Goal: Information Seeking & Learning: Check status

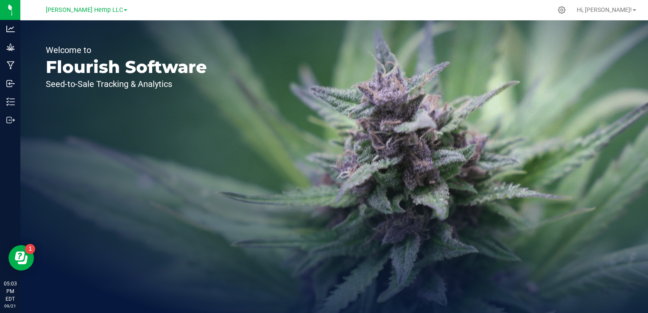
click at [109, 11] on link "[PERSON_NAME] Hemp LLC" at bounding box center [86, 10] width 81 height 8
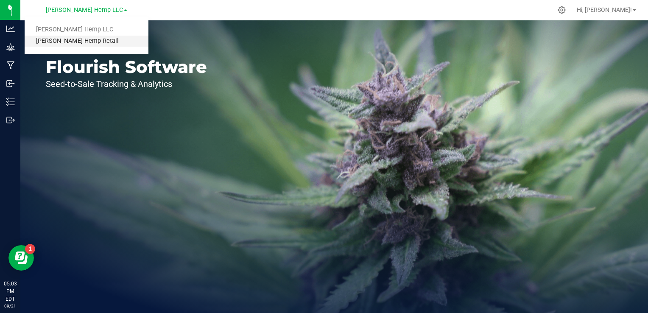
click at [71, 40] on link "[PERSON_NAME] Hemp Retail" at bounding box center [87, 41] width 124 height 11
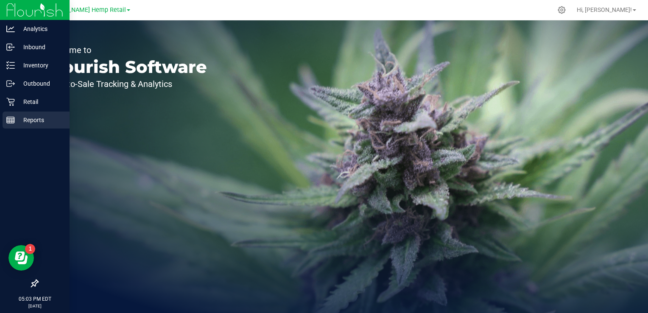
click at [11, 118] on icon at bounding box center [10, 120] width 8 height 8
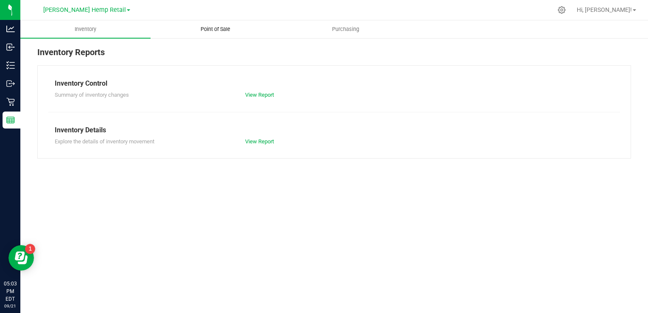
click at [217, 26] on span "Point of Sale" at bounding box center [215, 29] width 53 height 8
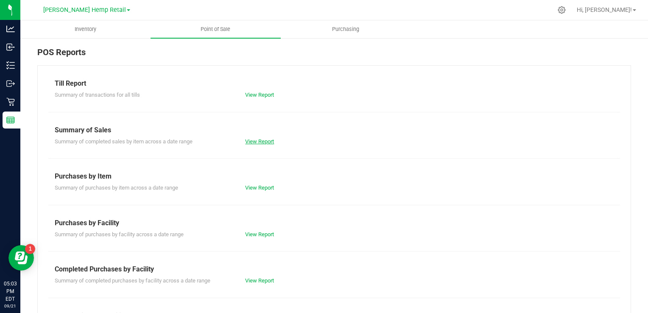
click at [258, 139] on link "View Report" at bounding box center [259, 141] width 29 height 6
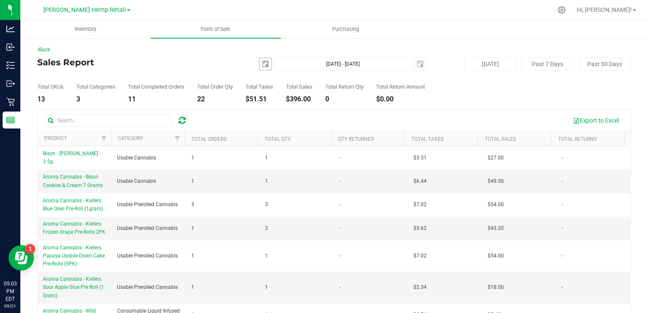
click at [262, 64] on span "select" at bounding box center [265, 64] width 7 height 7
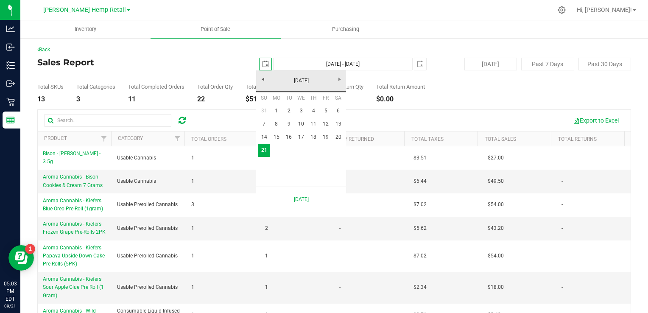
scroll to position [0, 21]
click at [276, 137] on link "15" at bounding box center [276, 137] width 12 height 13
type input "[DATE]"
type input "[DATE] - [DATE]"
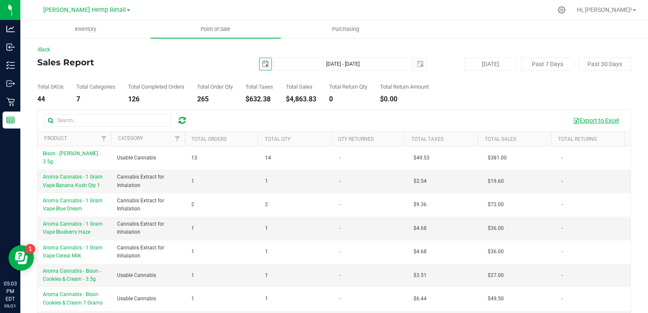
click at [580, 120] on button "Export to Excel" at bounding box center [595, 120] width 57 height 14
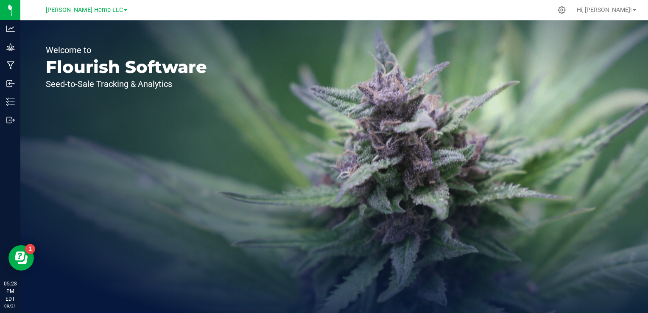
click at [124, 9] on span at bounding box center [125, 10] width 3 height 2
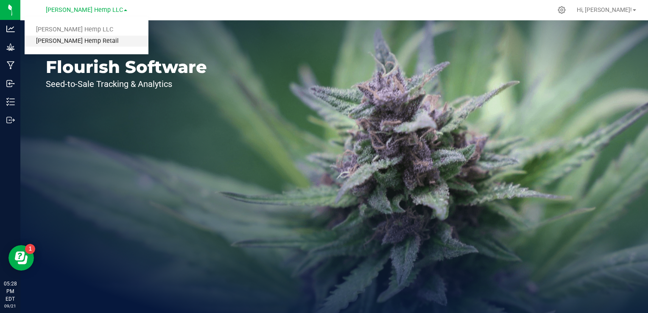
click at [77, 43] on link "[PERSON_NAME] Hemp Retail" at bounding box center [87, 41] width 124 height 11
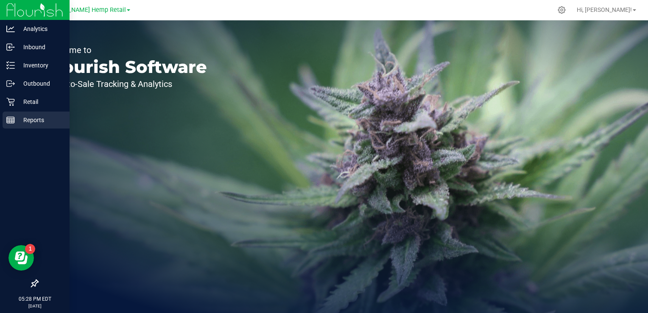
click at [10, 122] on icon at bounding box center [10, 120] width 8 height 8
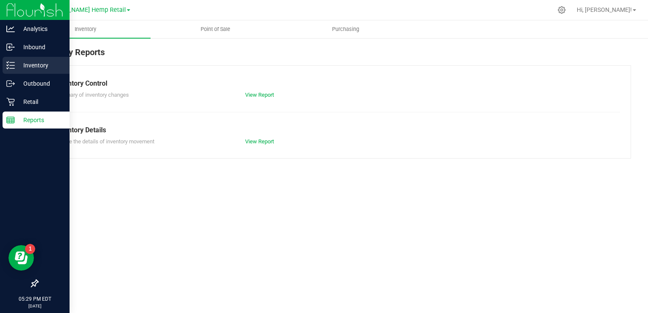
click at [12, 65] on icon at bounding box center [10, 65] width 8 height 8
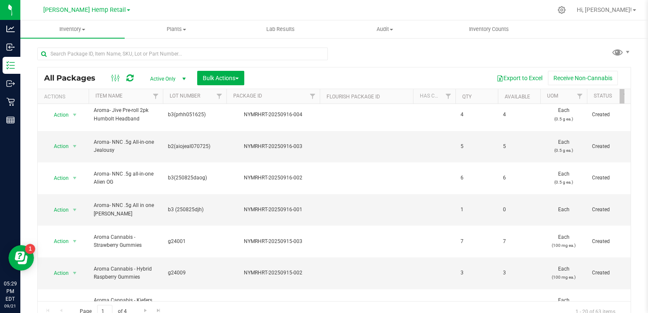
scroll to position [276, 0]
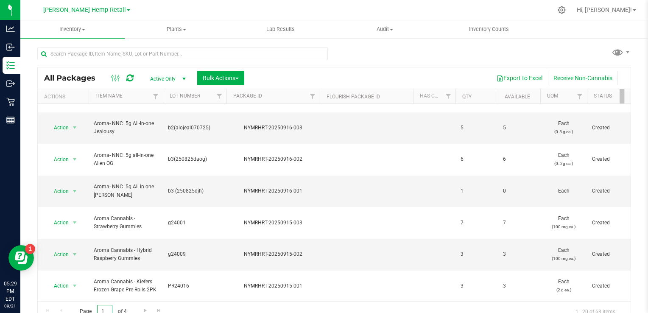
click at [105, 307] on input "1" at bounding box center [104, 311] width 15 height 13
type input "2"
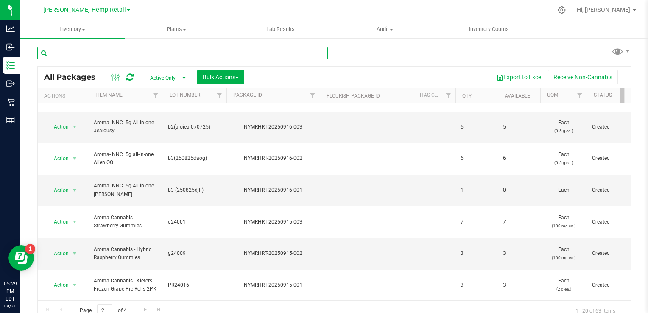
click at [87, 55] on input "text" at bounding box center [182, 53] width 290 height 13
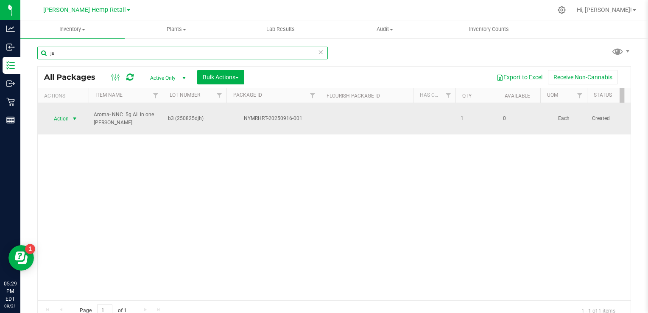
type input "ja"
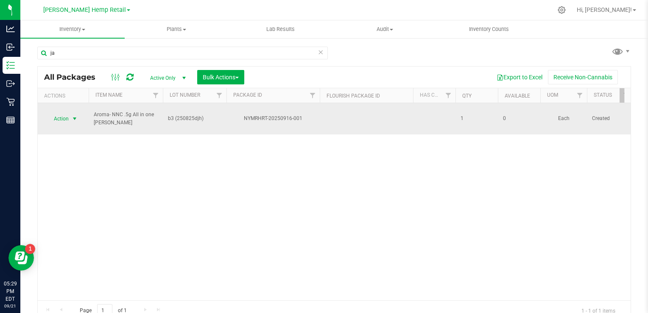
click at [73, 115] on span "select" at bounding box center [74, 118] width 7 height 7
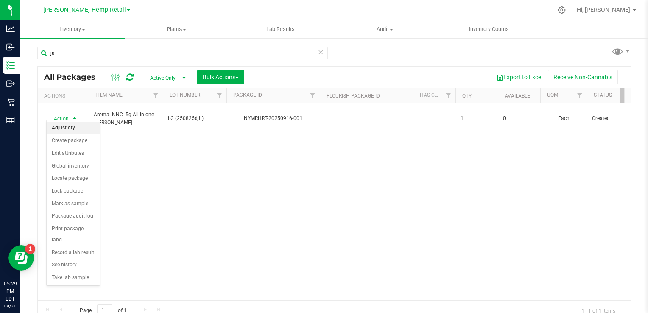
click at [66, 128] on li "Adjust qty" at bounding box center [73, 128] width 53 height 13
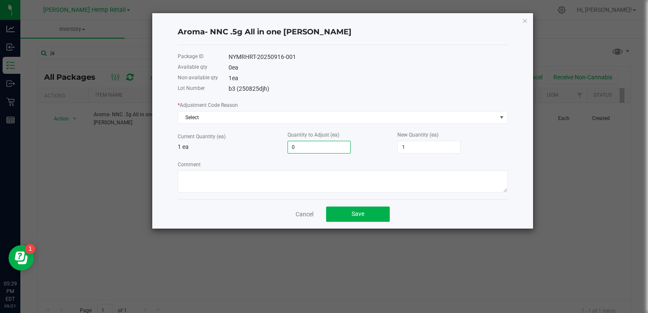
click at [311, 151] on input "0" at bounding box center [319, 147] width 62 height 12
type input "1"
type input "2"
type input "1"
click at [366, 211] on button "Save" at bounding box center [358, 214] width 64 height 15
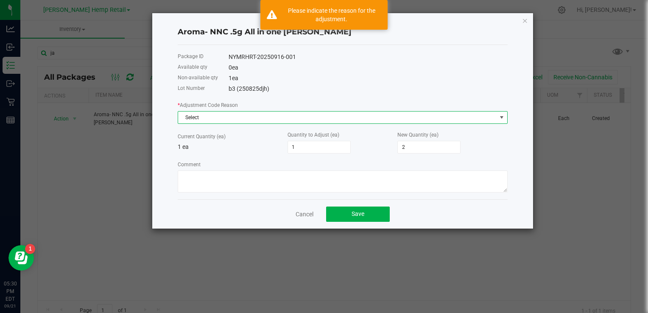
click at [268, 119] on span "Select" at bounding box center [337, 118] width 318 height 12
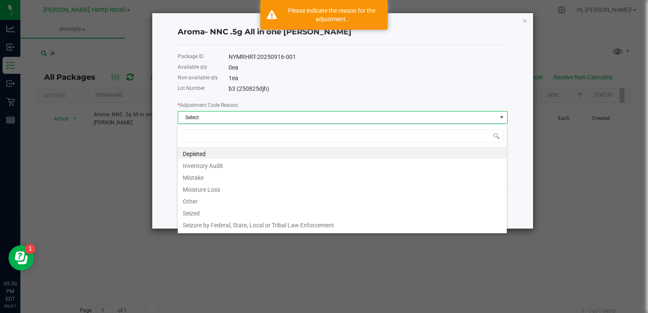
scroll to position [12, 330]
click at [199, 179] on li "Mistake" at bounding box center [342, 176] width 329 height 12
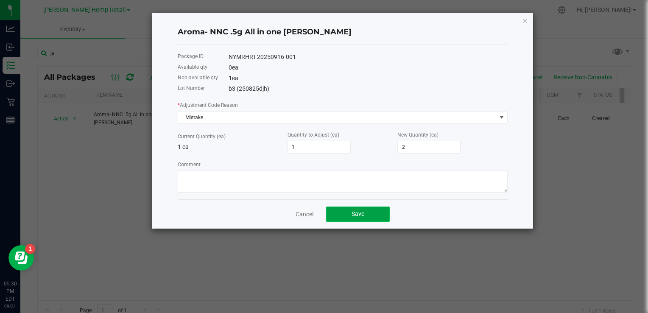
click at [360, 212] on span "Save" at bounding box center [358, 213] width 13 height 7
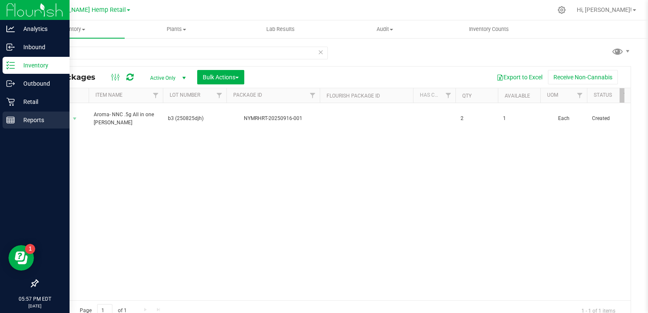
click at [11, 119] on icon at bounding box center [10, 120] width 8 height 8
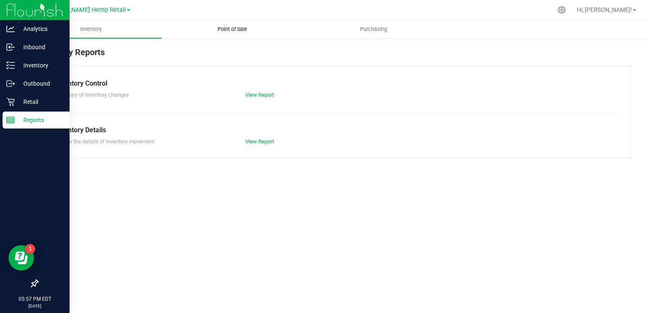
click at [229, 25] on uib-tab-heading "Point of Sale" at bounding box center [232, 29] width 140 height 17
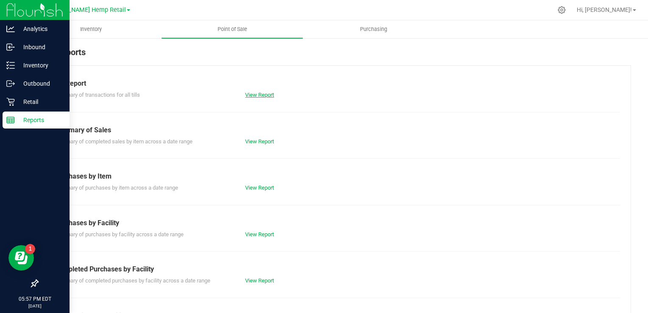
click at [266, 94] on link "View Report" at bounding box center [259, 95] width 29 height 6
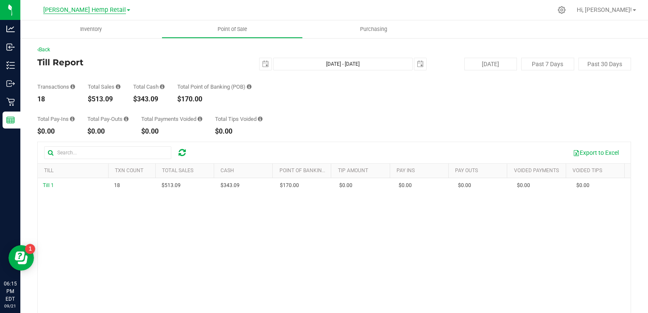
click at [109, 10] on span "[PERSON_NAME] Hemp Retail" at bounding box center [84, 10] width 83 height 8
click at [78, 40] on link "[PERSON_NAME] Hemp Retail" at bounding box center [87, 41] width 124 height 11
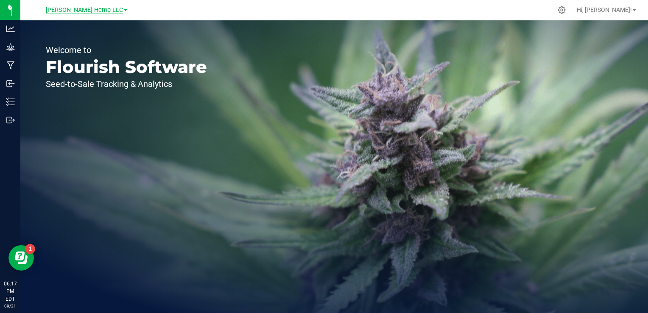
click at [107, 11] on span "[PERSON_NAME] Hemp LLC" at bounding box center [84, 10] width 77 height 8
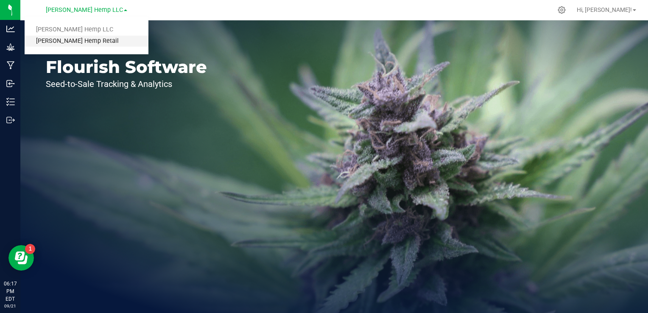
click at [79, 42] on link "[PERSON_NAME] Hemp Retail" at bounding box center [87, 41] width 124 height 11
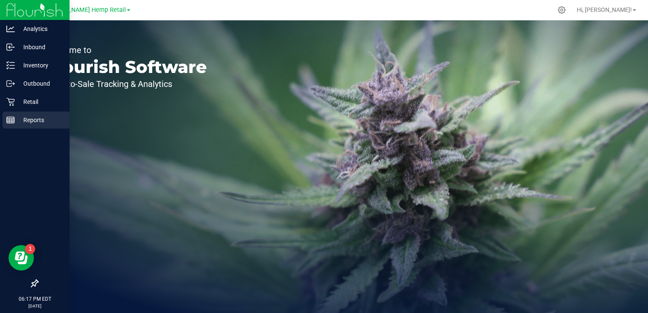
click at [11, 120] on icon at bounding box center [10, 120] width 8 height 8
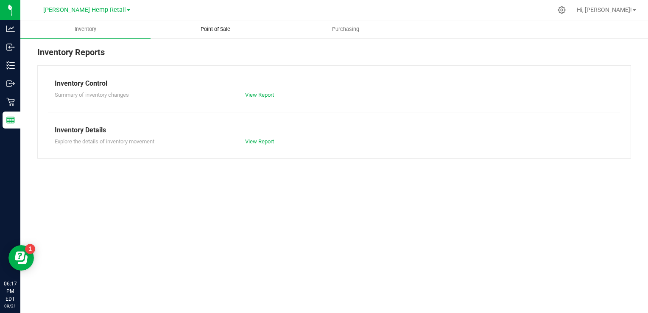
click at [209, 29] on span "Point of Sale" at bounding box center [215, 29] width 53 height 8
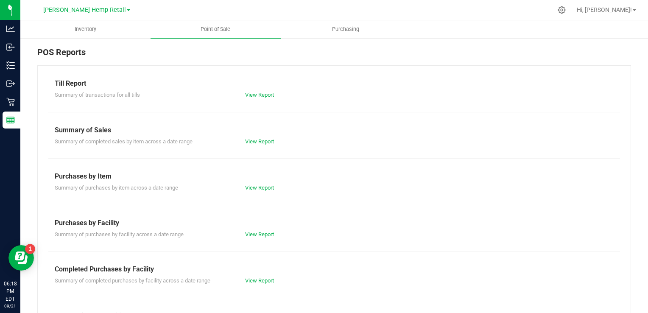
click at [254, 144] on div "View Report" at bounding box center [334, 141] width 190 height 8
click at [254, 140] on link "View Report" at bounding box center [259, 141] width 29 height 6
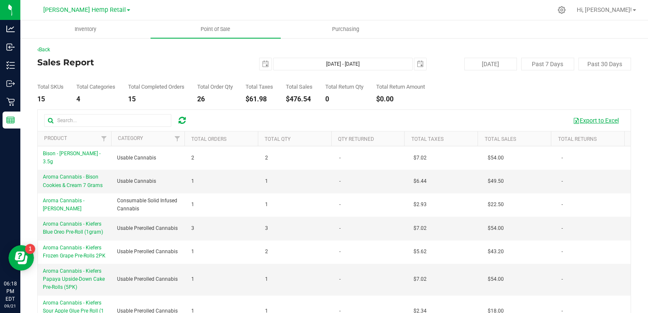
click at [589, 118] on button "Export to Excel" at bounding box center [595, 120] width 57 height 14
click at [203, 26] on span "Point of Sale" at bounding box center [215, 29] width 53 height 8
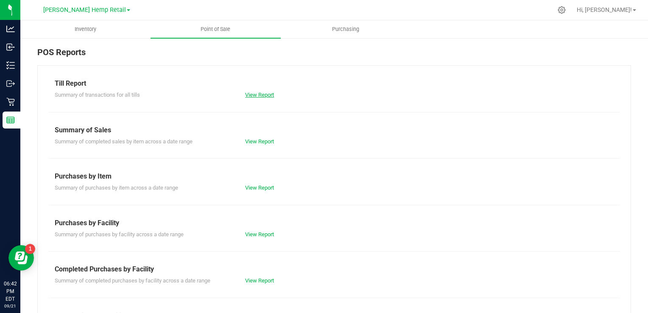
click at [251, 95] on link "View Report" at bounding box center [259, 95] width 29 height 6
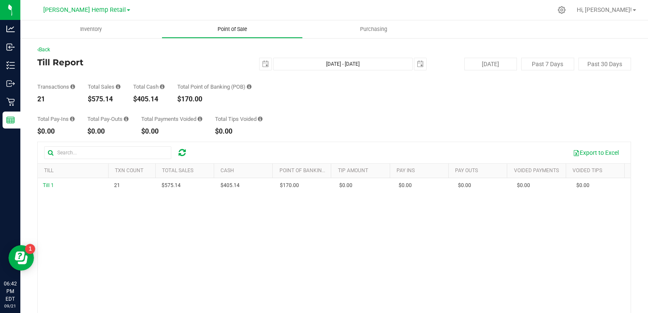
click at [216, 24] on uib-tab-heading "Point of Sale" at bounding box center [232, 29] width 140 height 17
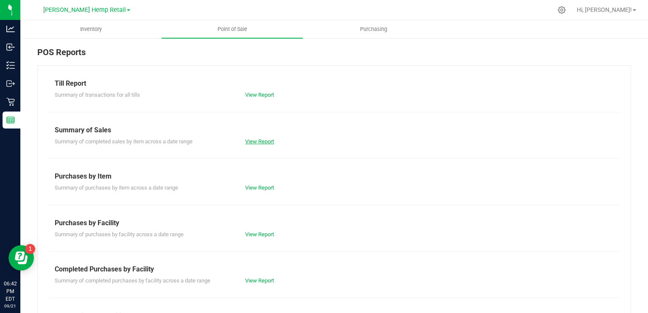
click at [249, 144] on link "View Report" at bounding box center [259, 141] width 29 height 6
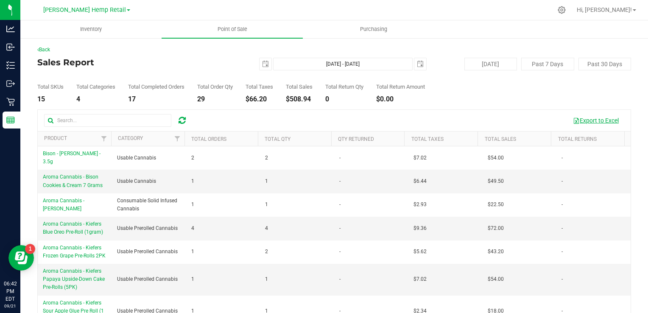
click at [577, 123] on button "Export to Excel" at bounding box center [595, 120] width 57 height 14
click at [265, 66] on span "select" at bounding box center [265, 64] width 7 height 7
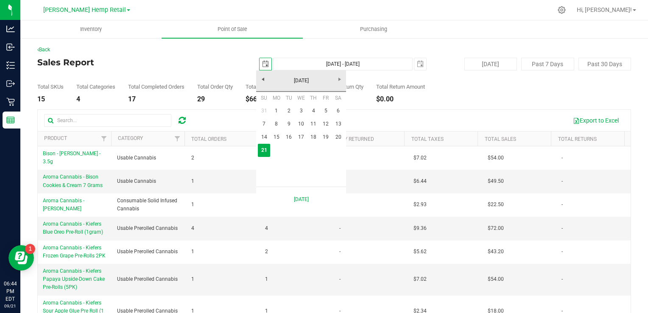
scroll to position [0, 21]
click at [275, 134] on link "15" at bounding box center [276, 137] width 12 height 13
type input "[DATE]"
type input "[DATE] - [DATE]"
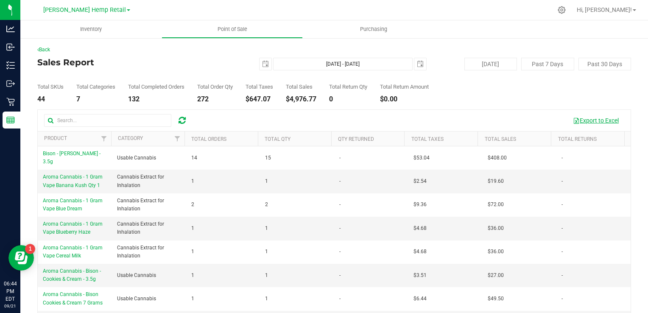
click at [588, 124] on button "Export to Excel" at bounding box center [595, 120] width 57 height 14
click at [262, 66] on span "select" at bounding box center [265, 64] width 7 height 7
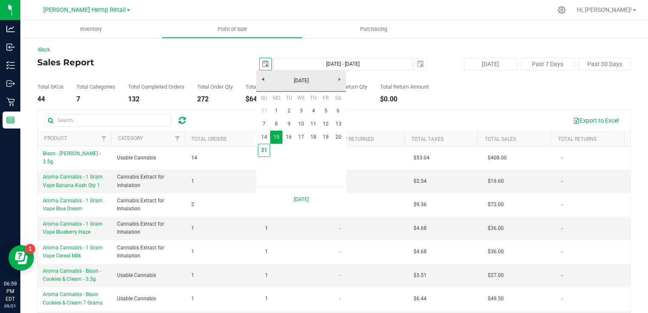
scroll to position [0, 21]
click at [265, 151] on link "21" at bounding box center [264, 150] width 12 height 13
type input "[DATE]"
type input "[DATE] - [DATE]"
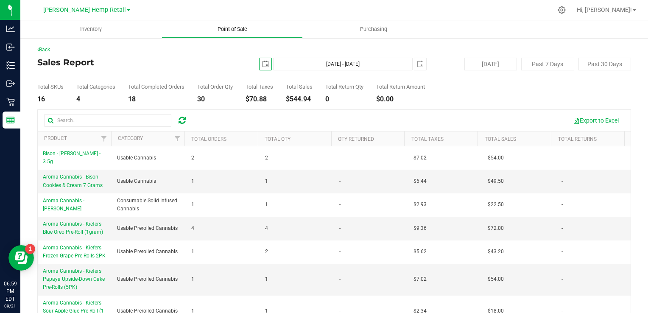
click at [217, 29] on span "Point of Sale" at bounding box center [232, 29] width 53 height 8
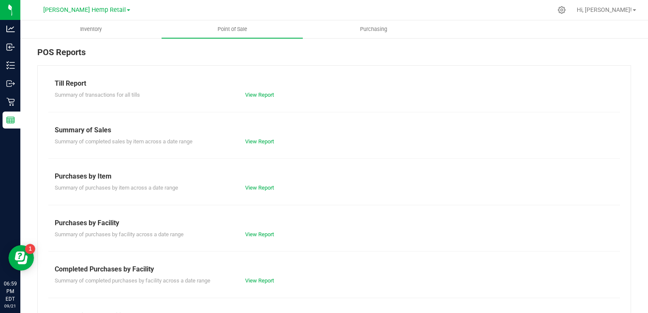
click at [251, 89] on div "Summary of transactions for all tills View Report" at bounding box center [334, 94] width 572 height 11
click at [251, 92] on link "View Report" at bounding box center [259, 95] width 29 height 6
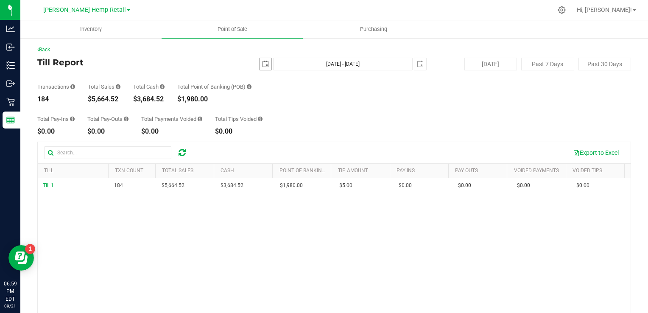
click at [265, 64] on span "select" at bounding box center [265, 64] width 7 height 7
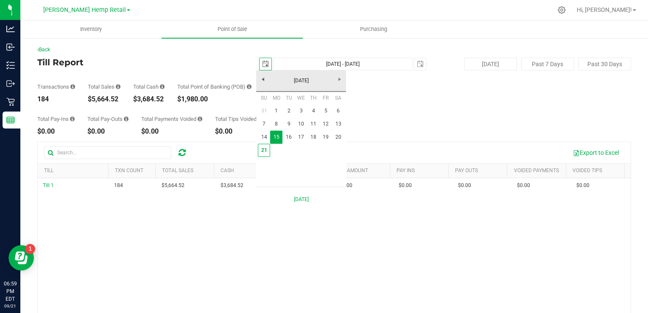
scroll to position [0, 21]
click at [265, 151] on link "21" at bounding box center [264, 150] width 12 height 13
type input "[DATE]"
type input "[DATE] - [DATE]"
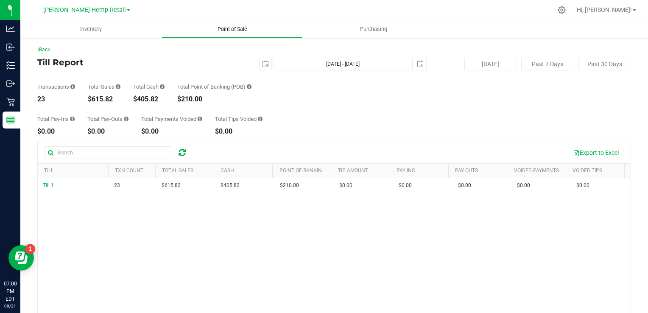
click at [215, 29] on span "Point of Sale" at bounding box center [232, 29] width 53 height 8
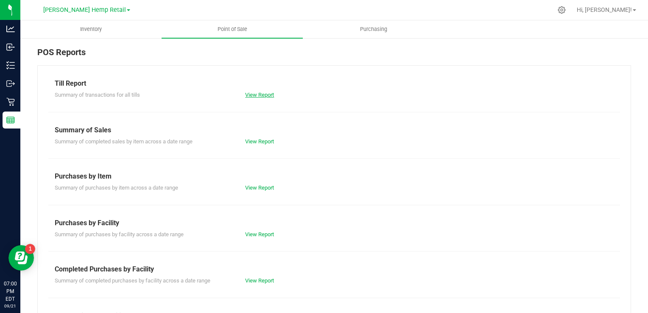
click at [247, 94] on link "View Report" at bounding box center [259, 95] width 29 height 6
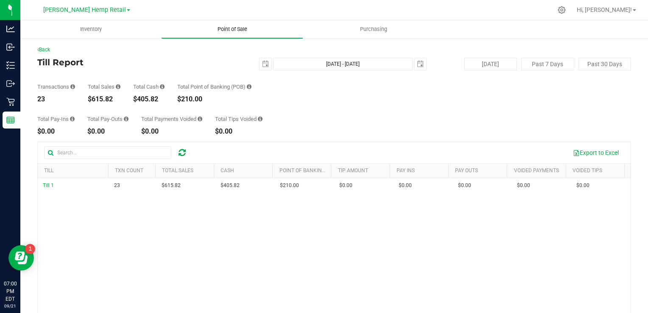
click at [223, 31] on span "Point of Sale" at bounding box center [232, 29] width 53 height 8
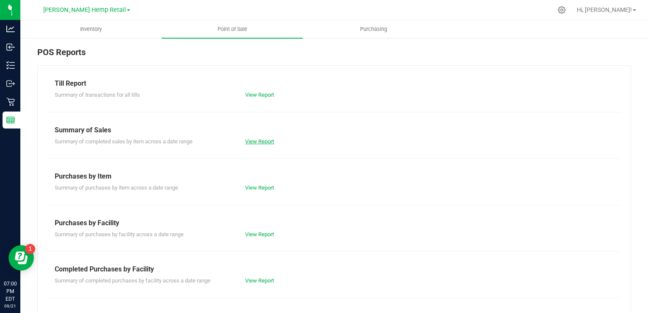
click at [248, 141] on link "View Report" at bounding box center [259, 141] width 29 height 6
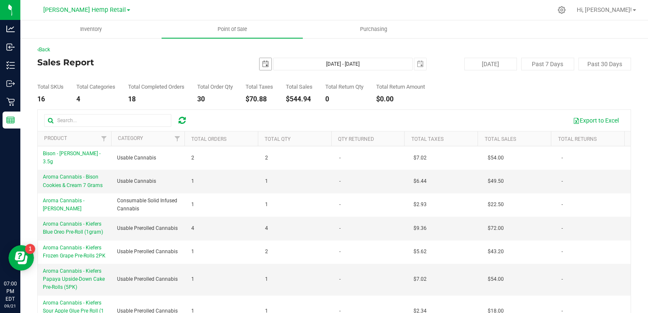
click at [262, 65] on span "select" at bounding box center [265, 64] width 7 height 7
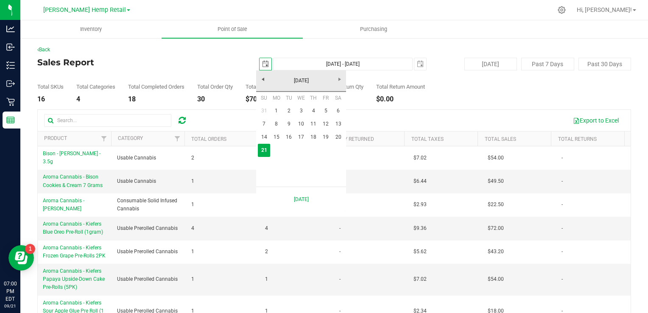
scroll to position [0, 21]
click at [275, 136] on link "15" at bounding box center [276, 137] width 12 height 13
type input "[DATE]"
type input "[DATE] - [DATE]"
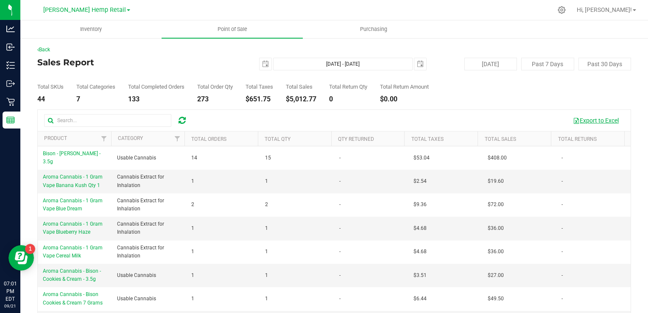
click at [573, 122] on button "Export to Excel" at bounding box center [595, 120] width 57 height 14
click at [227, 28] on span "Point of Sale" at bounding box center [232, 29] width 53 height 8
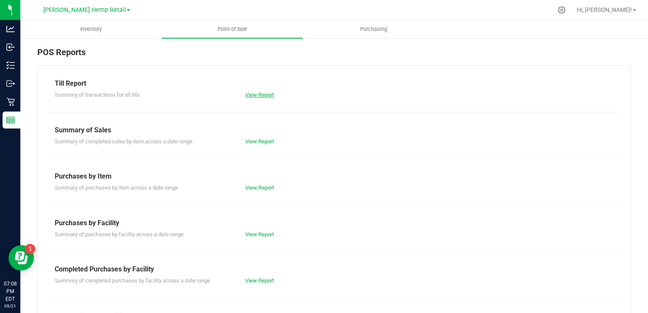
click at [253, 92] on link "View Report" at bounding box center [259, 95] width 29 height 6
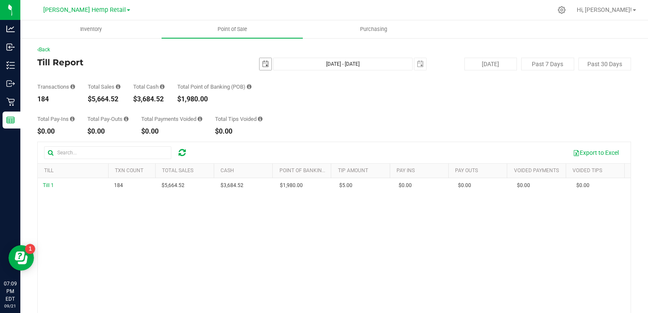
click at [264, 64] on span "select" at bounding box center [265, 64] width 7 height 7
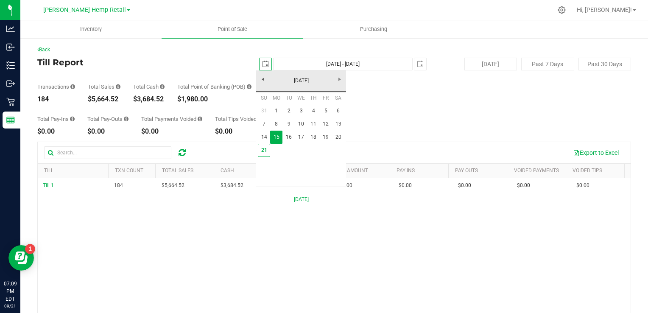
scroll to position [0, 21]
click at [275, 120] on link "8" at bounding box center [276, 123] width 12 height 13
type input "[DATE]"
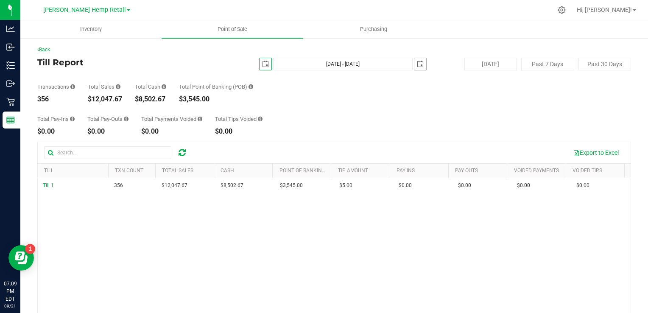
click at [417, 65] on span "select" at bounding box center [420, 64] width 7 height 7
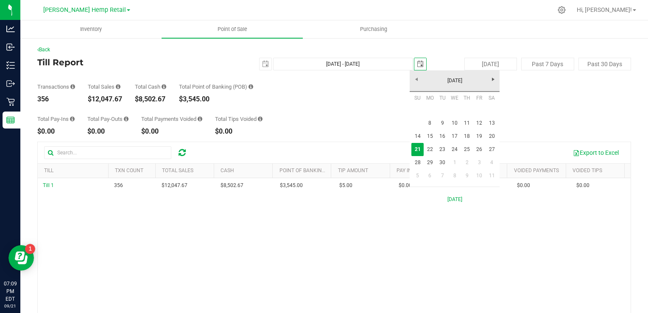
scroll to position [0, 21]
click at [416, 137] on link "14" at bounding box center [417, 136] width 12 height 13
type input "[DATE] - [DATE]"
type input "[DATE]"
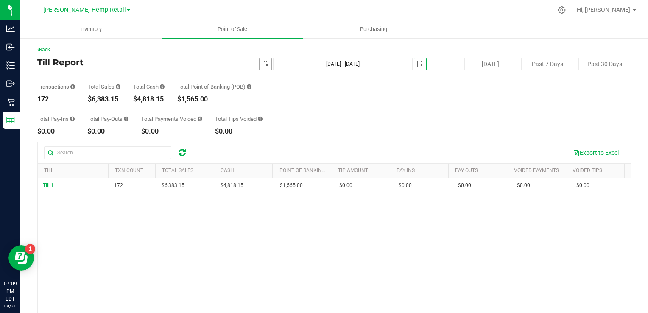
click at [263, 66] on span "select" at bounding box center [265, 64] width 7 height 7
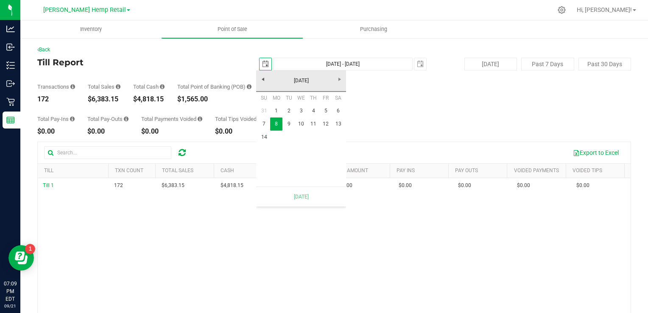
scroll to position [0, 21]
click at [287, 119] on link "9" at bounding box center [288, 123] width 12 height 13
type input "[DATE] - [DATE]"
type input "[DATE]"
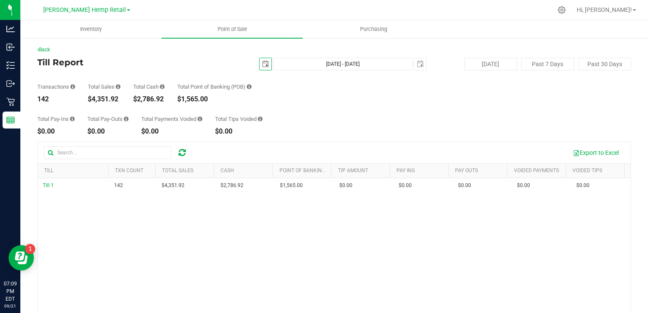
click at [262, 64] on span "select" at bounding box center [265, 64] width 7 height 7
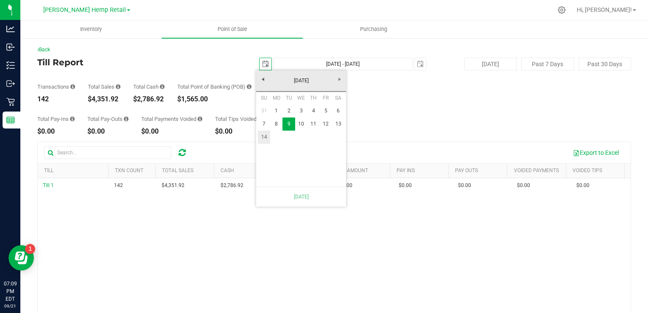
click at [264, 136] on link "14" at bounding box center [264, 137] width 12 height 13
type input "[DATE] - [DATE]"
type input "[DATE]"
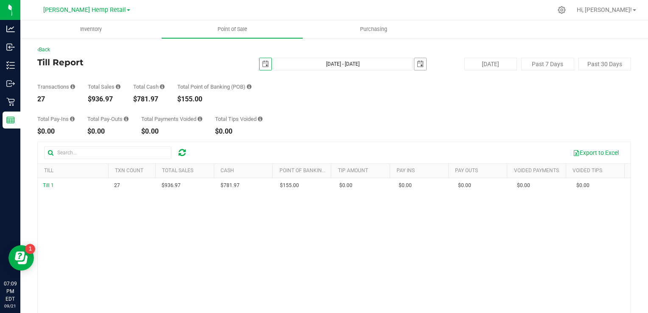
click at [417, 64] on span "select" at bounding box center [420, 64] width 7 height 7
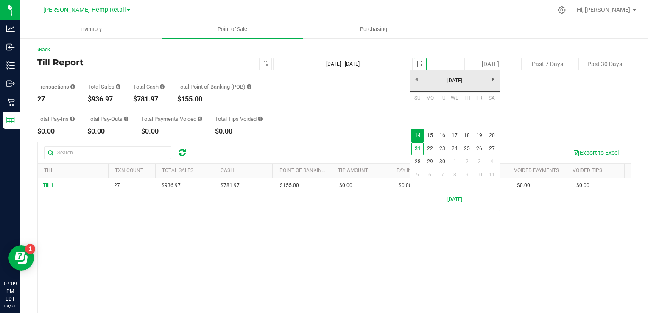
scroll to position [0, 21]
click at [417, 151] on link "21" at bounding box center [417, 148] width 12 height 13
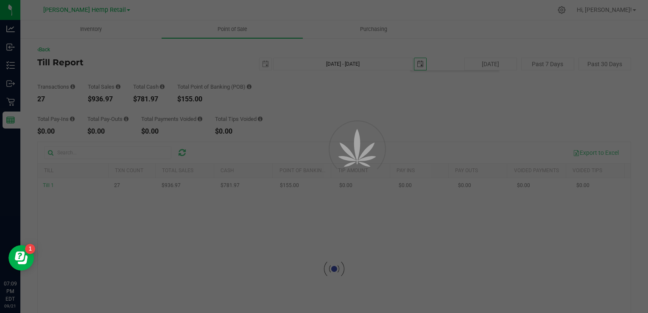
type input "[DATE] - [DATE]"
type input "[DATE]"
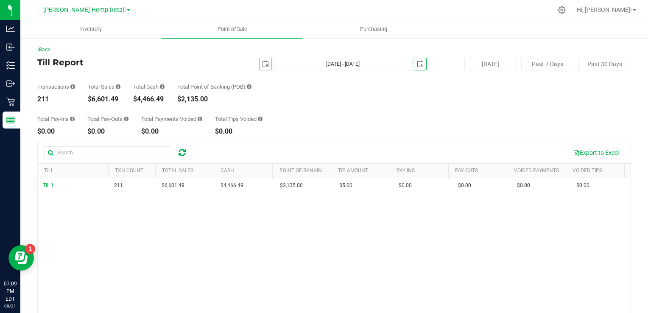
click at [263, 67] on span "select" at bounding box center [265, 64] width 7 height 7
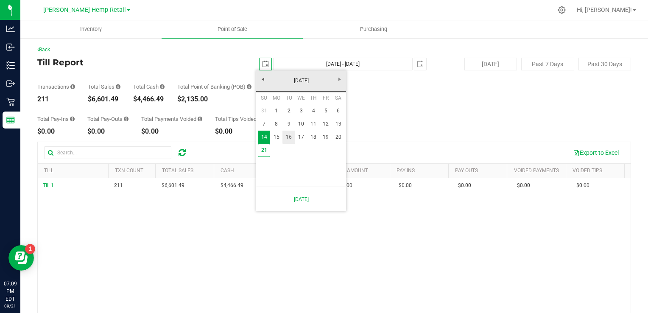
click at [287, 137] on link "16" at bounding box center [288, 137] width 12 height 13
type input "[DATE] - [DATE]"
type input "[DATE]"
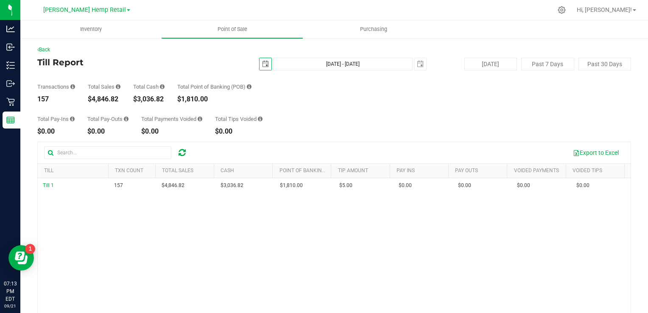
click at [260, 67] on span "select" at bounding box center [266, 64] width 12 height 12
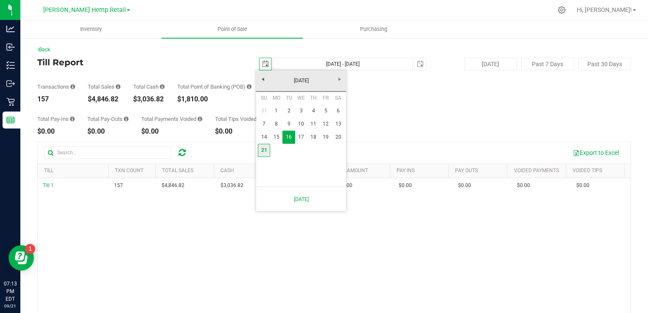
click at [263, 150] on link "21" at bounding box center [264, 150] width 12 height 13
type input "[DATE] - [DATE]"
type input "[DATE]"
